Goal: Transaction & Acquisition: Obtain resource

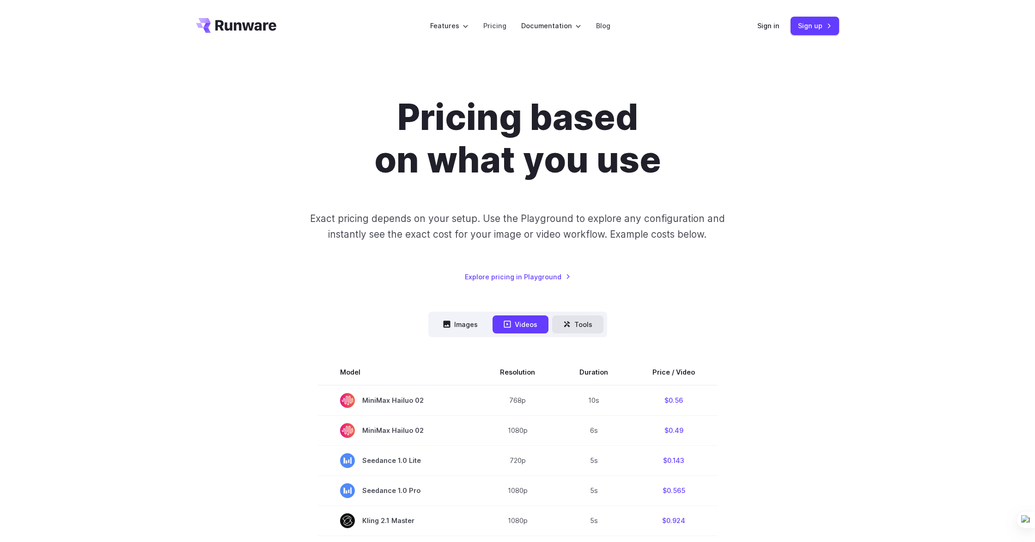
click at [577, 323] on button "Tools" at bounding box center [577, 324] width 51 height 18
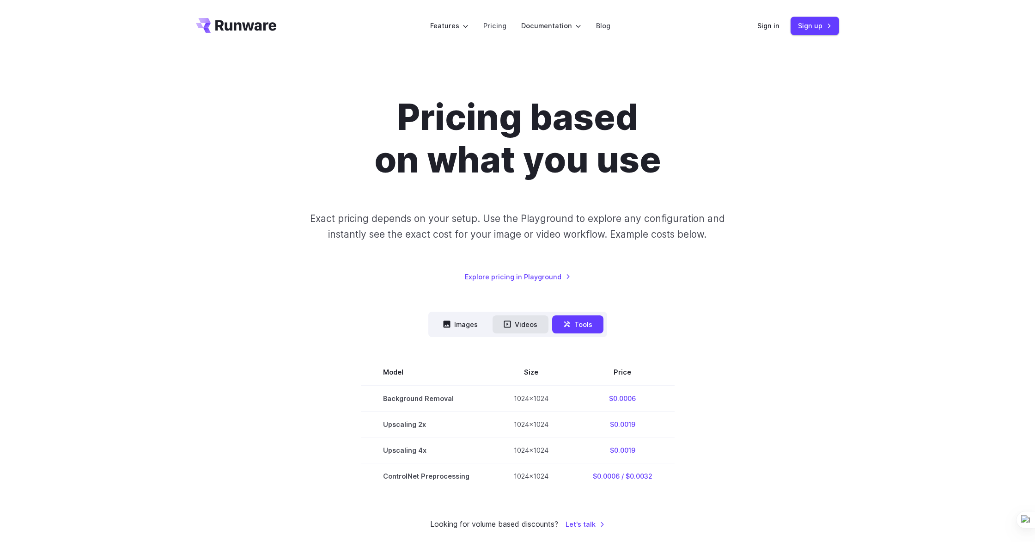
click at [511, 326] on icon at bounding box center [507, 324] width 7 height 7
click at [502, 323] on button "Videos" at bounding box center [521, 324] width 56 height 18
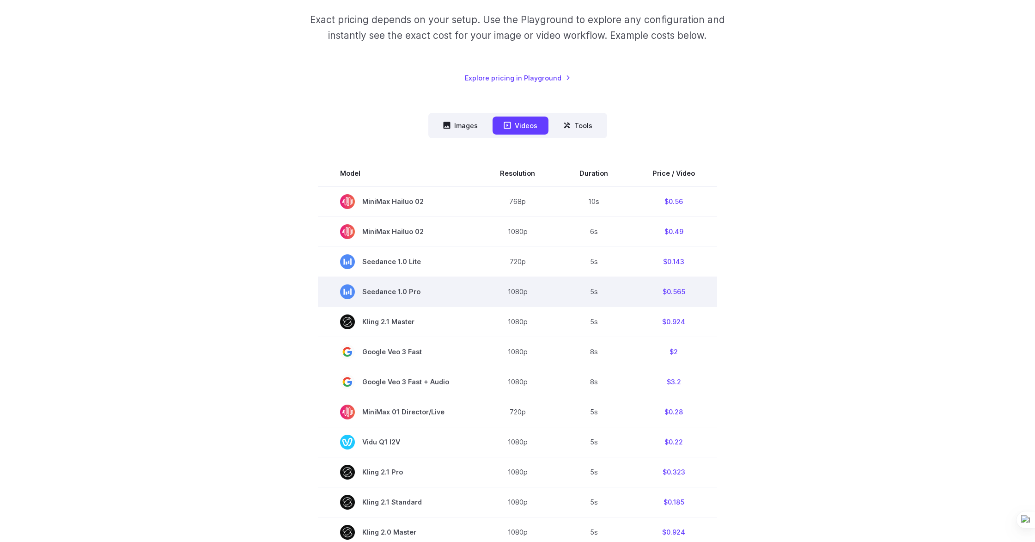
scroll to position [203, 0]
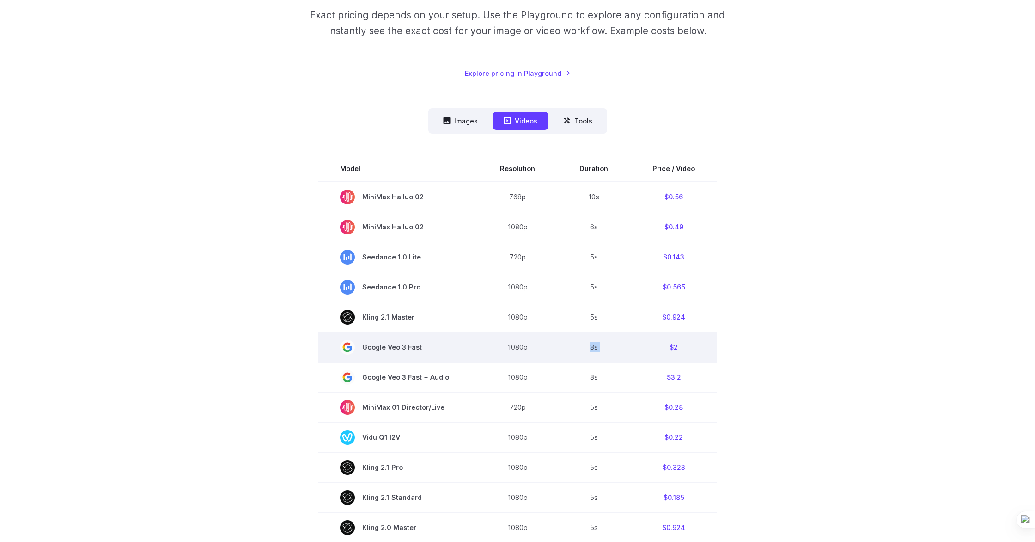
drag, startPoint x: 586, startPoint y: 347, endPoint x: 639, endPoint y: 352, distance: 52.9
click at [639, 352] on tr "Google Veo 3 Fast 1080p 8s $2" at bounding box center [517, 347] width 399 height 30
drag, startPoint x: 674, startPoint y: 349, endPoint x: 663, endPoint y: 348, distance: 10.6
click at [663, 348] on td "$2" at bounding box center [673, 347] width 87 height 30
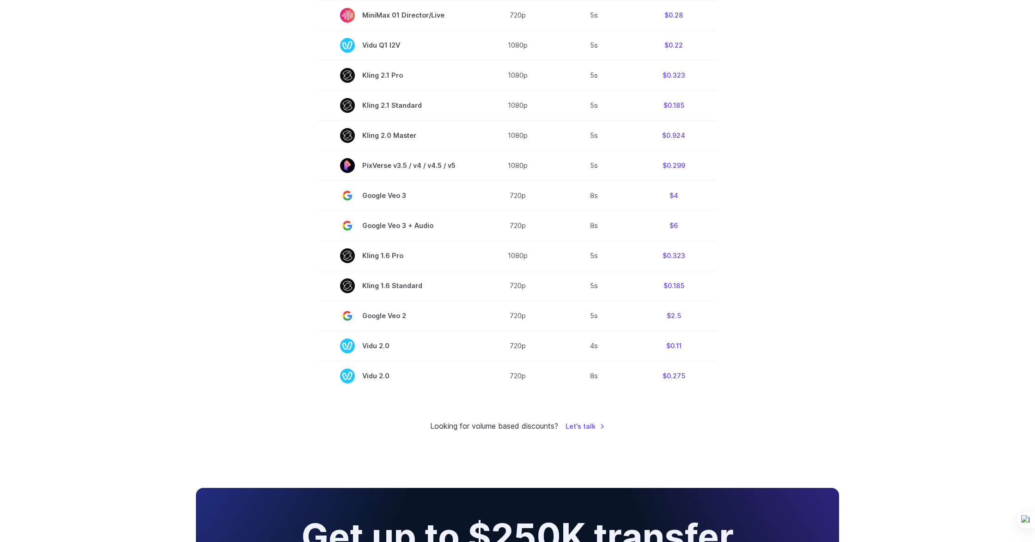
scroll to position [609, 0]
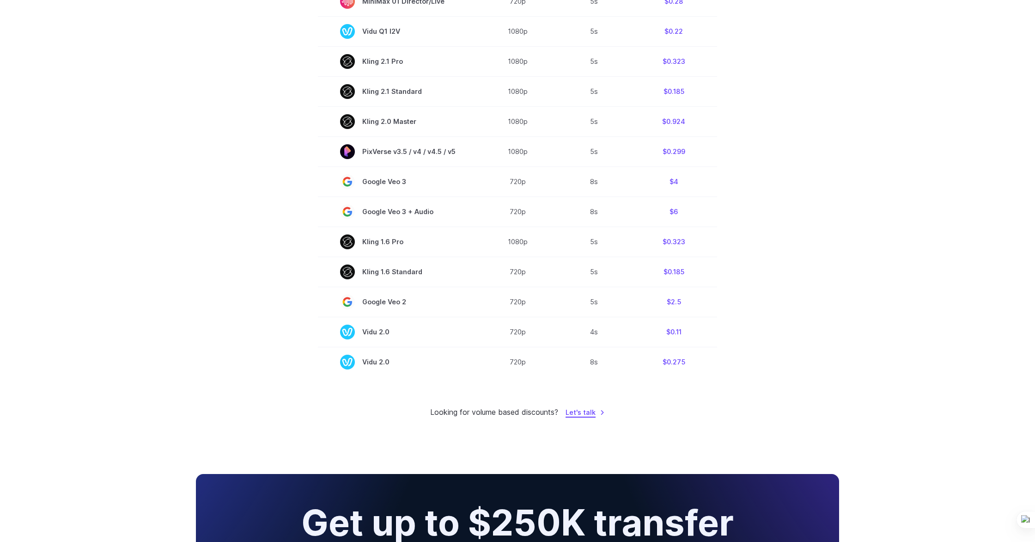
click at [592, 417] on link "Let's talk" at bounding box center [585, 412] width 39 height 11
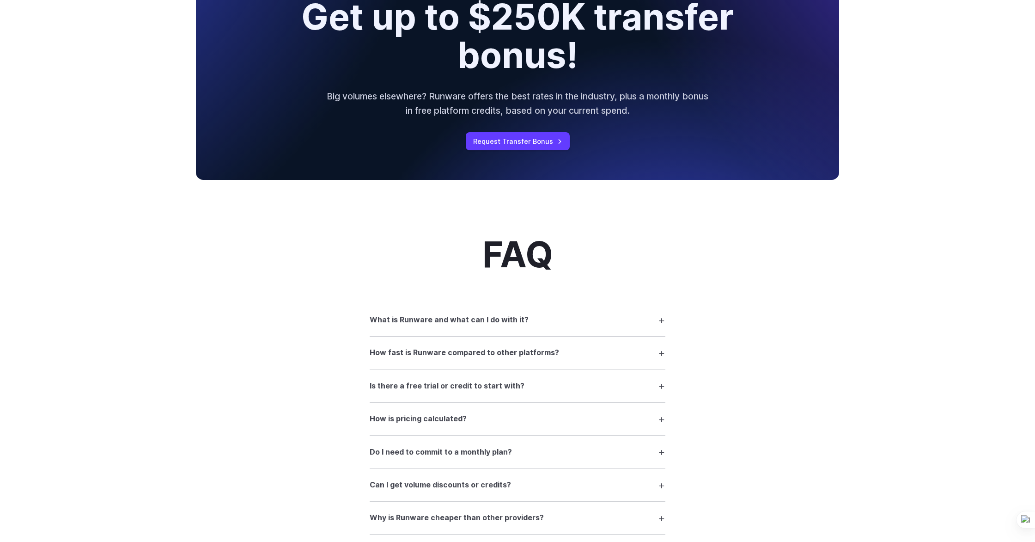
scroll to position [1132, 0]
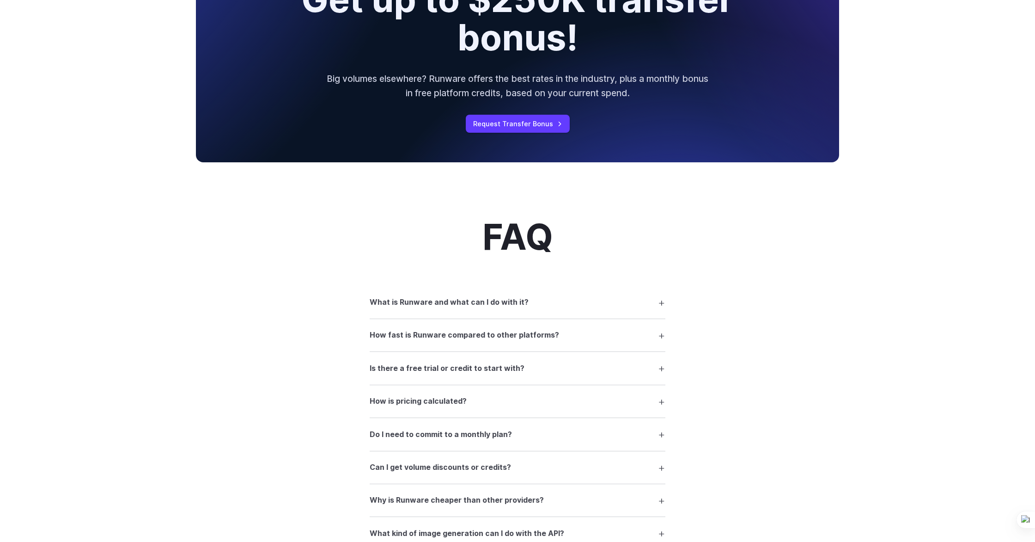
click at [507, 138] on div "Get up to $250K transfer bonus! Big volumes elsewhere? Runware offers the best …" at bounding box center [517, 57] width 643 height 212
click at [507, 131] on link "Request Transfer Bonus" at bounding box center [518, 124] width 104 height 18
